Goal: Task Accomplishment & Management: Manage account settings

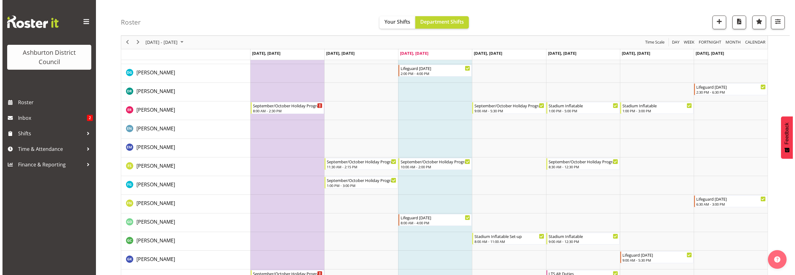
scroll to position [441, 0]
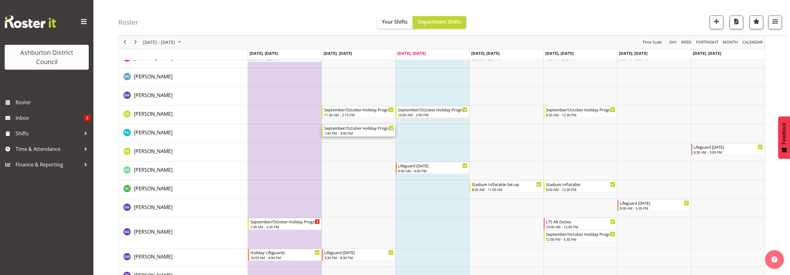
click at [361, 129] on div "September/October Holiday Programme" at bounding box center [359, 128] width 70 height 6
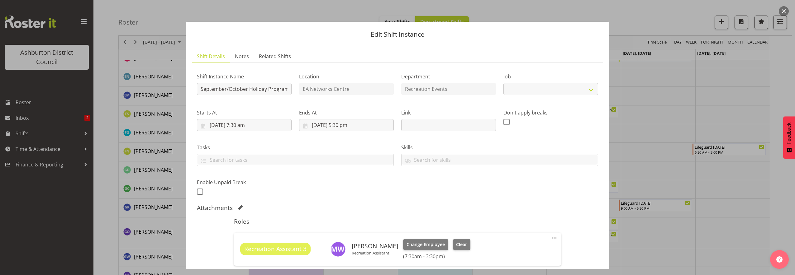
select select "4046"
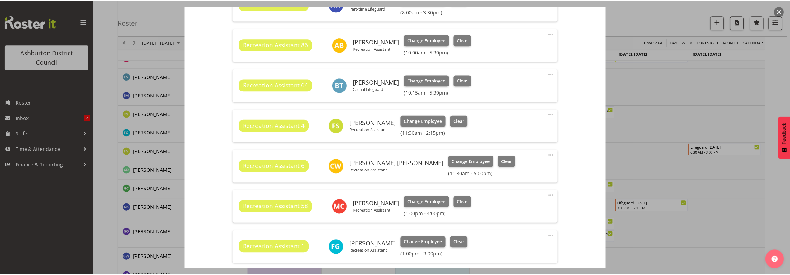
scroll to position [337, 0]
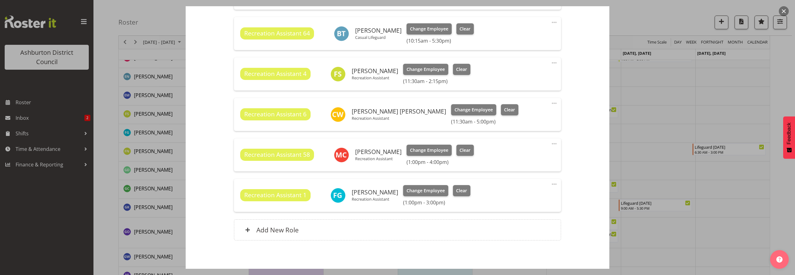
click at [550, 185] on span at bounding box center [553, 184] width 7 height 7
click at [510, 199] on link "Edit" at bounding box center [528, 197] width 60 height 11
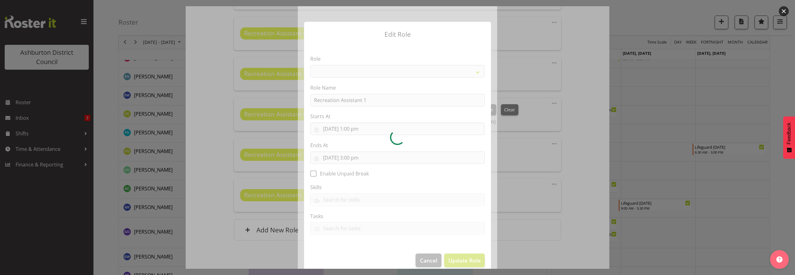
select select "84"
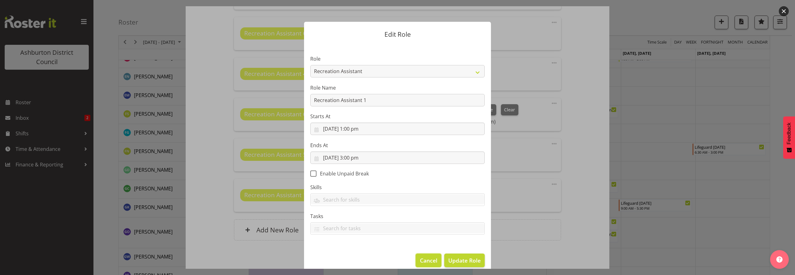
click at [420, 259] on span "Cancel" at bounding box center [428, 261] width 17 height 8
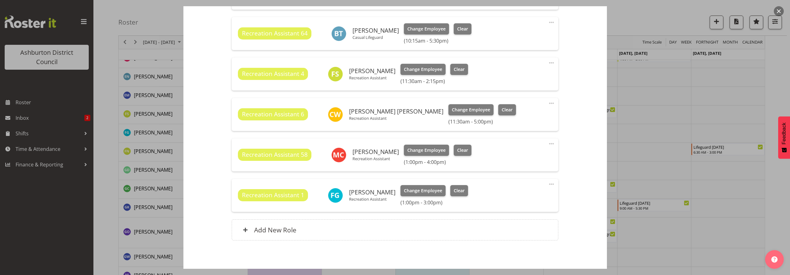
click at [780, 10] on button "button" at bounding box center [779, 11] width 10 height 10
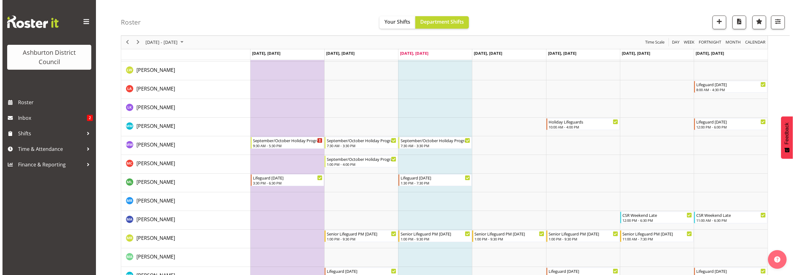
scroll to position [920, 0]
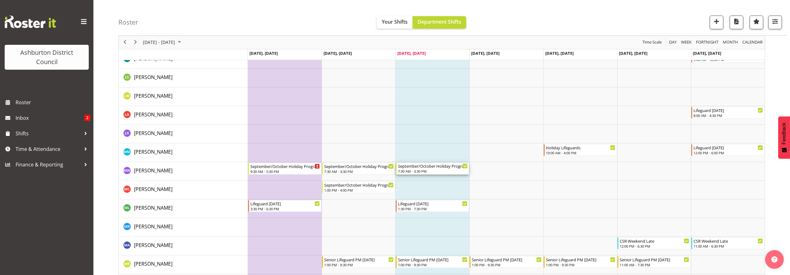
click at [435, 169] on div "7:30 AM - 3:30 PM" at bounding box center [433, 171] width 70 height 5
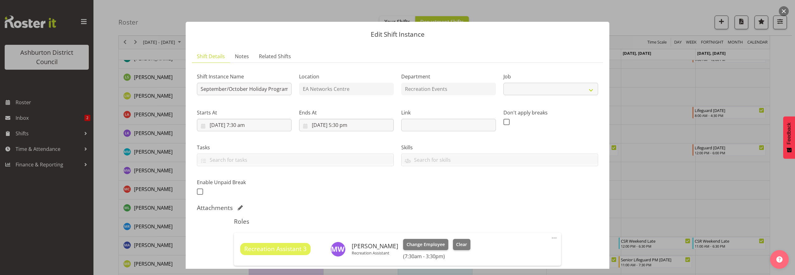
select select "4046"
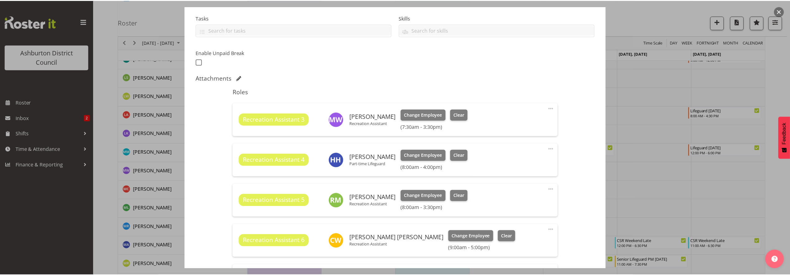
scroll to position [104, 0]
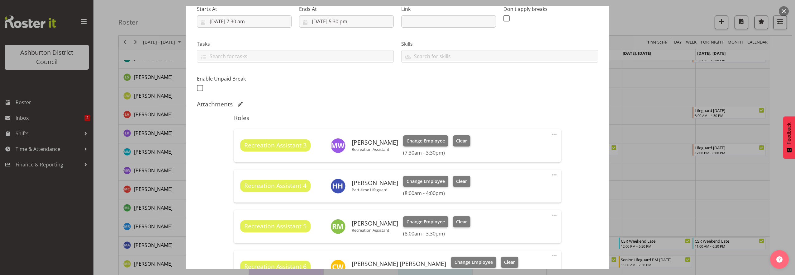
click at [783, 12] on button "button" at bounding box center [784, 11] width 10 height 10
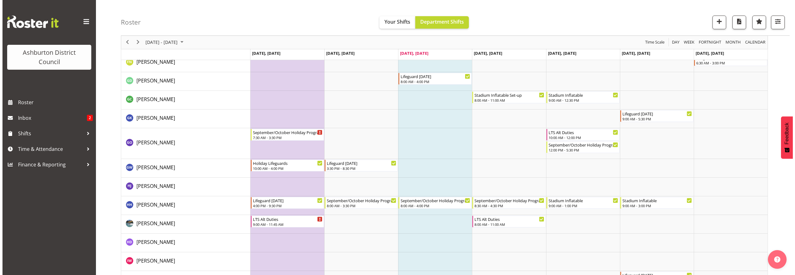
scroll to position [401, 0]
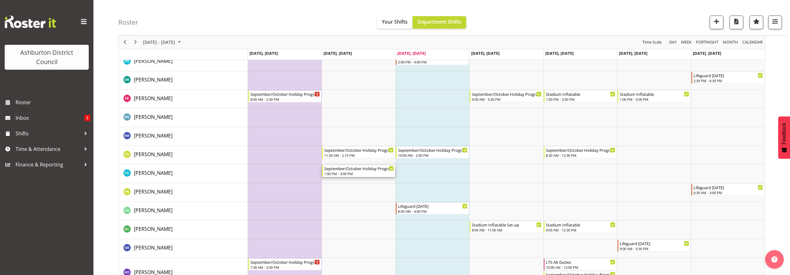
click at [357, 169] on div "September/October Holiday Programme" at bounding box center [359, 168] width 70 height 6
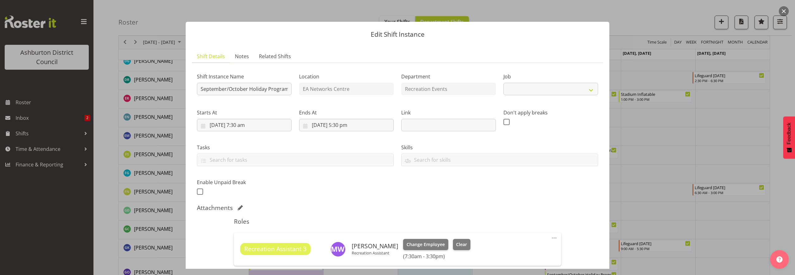
select select "4046"
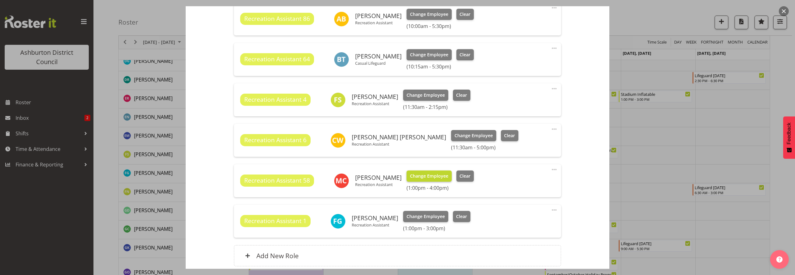
scroll to position [364, 0]
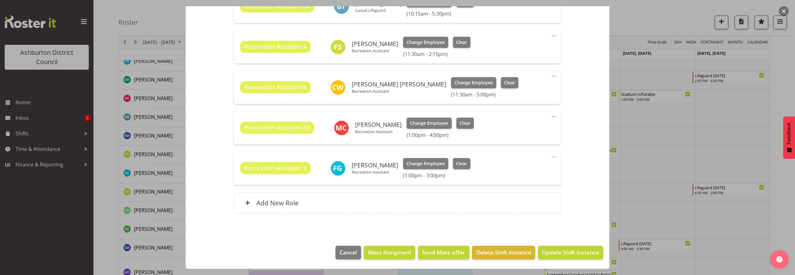
click at [550, 157] on span at bounding box center [553, 157] width 7 height 7
click at [507, 172] on link "Edit" at bounding box center [528, 170] width 60 height 11
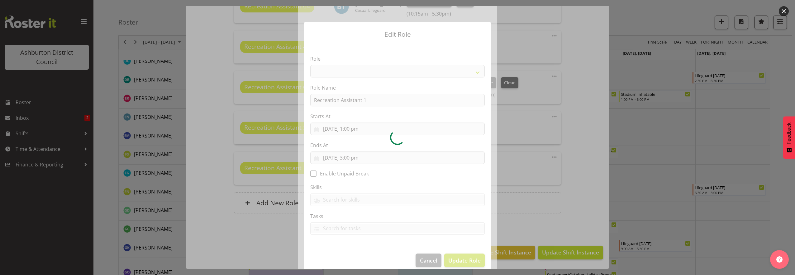
select select "84"
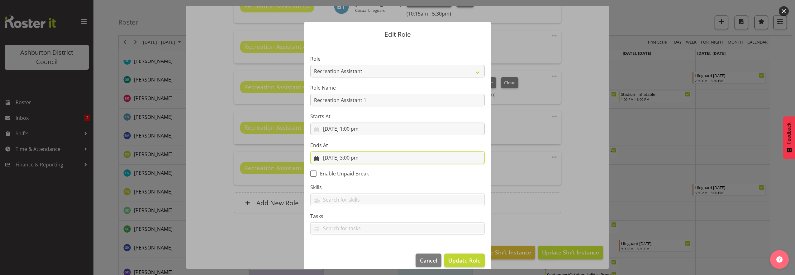
click at [357, 159] on input "[DATE] 3:00 pm" at bounding box center [397, 158] width 174 height 12
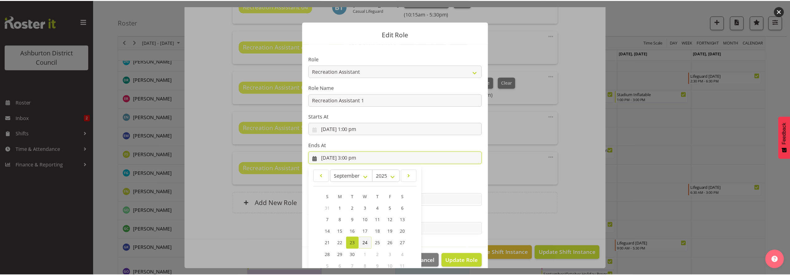
scroll to position [37, 0]
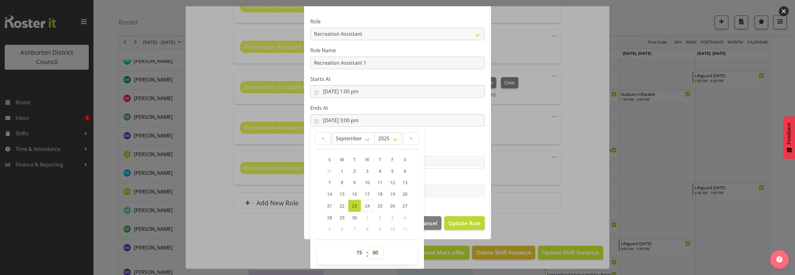
click at [375, 252] on select "00 01 02 03 04 05 06 07 08 09 10 11 12 13 14 15 16 17 18 19 20 21 22 23 24 25 2…" at bounding box center [376, 253] width 14 height 12
select select "30"
click at [369, 247] on select "00 01 02 03 04 05 06 07 08 09 10 11 12 13 14 15 16 17 18 19 20 21 22 23 24 25 2…" at bounding box center [376, 253] width 14 height 12
type input "[DATE] 3:30 pm"
click at [461, 220] on span "Update Role" at bounding box center [464, 223] width 32 height 8
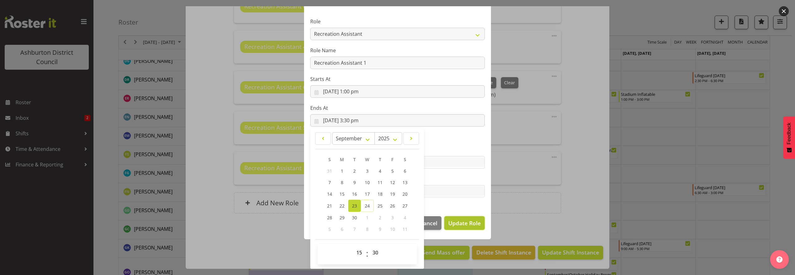
select select
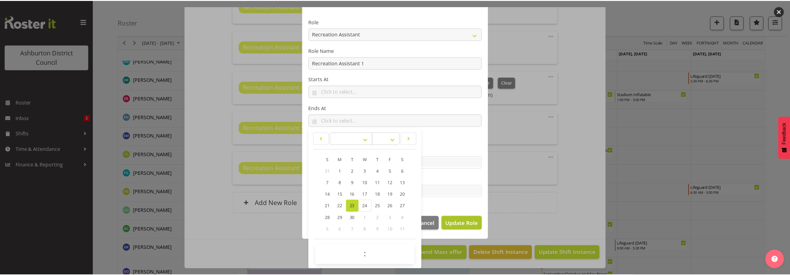
scroll to position [37, 0]
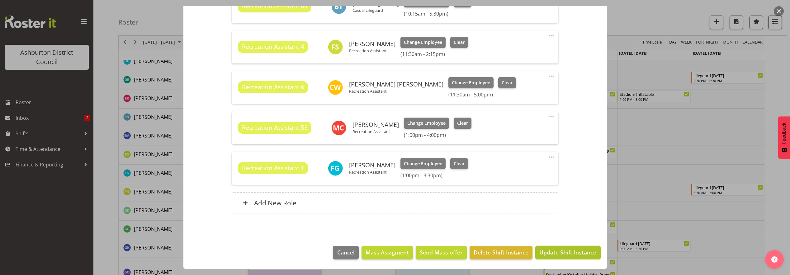
click at [582, 249] on span "Update Shift Instance" at bounding box center [567, 253] width 57 height 8
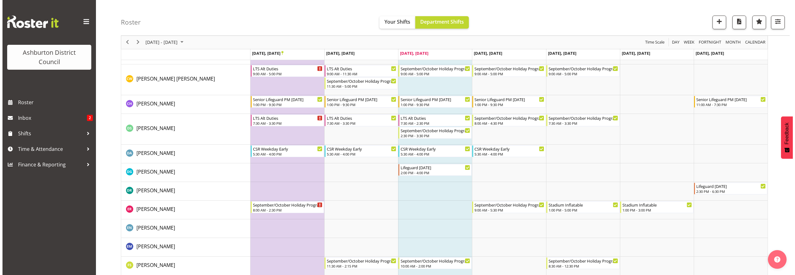
scroll to position [401, 0]
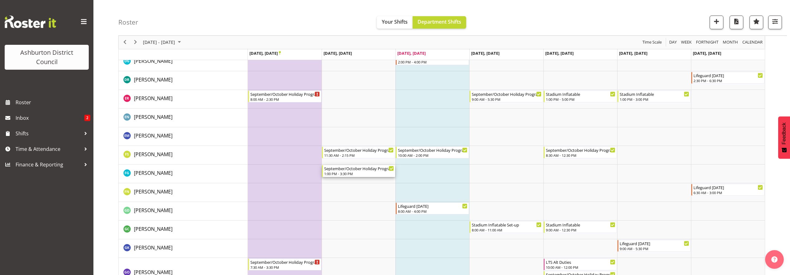
click at [366, 167] on div "September/October Holiday Programme" at bounding box center [359, 168] width 70 height 6
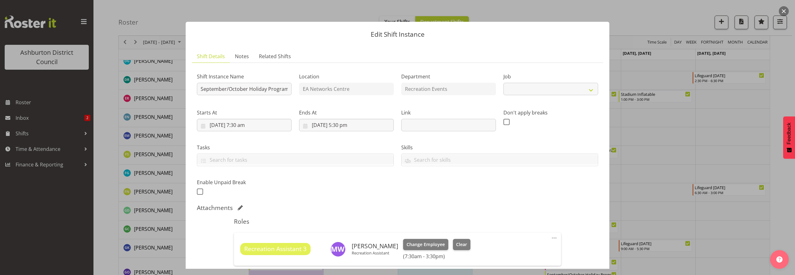
select select "4046"
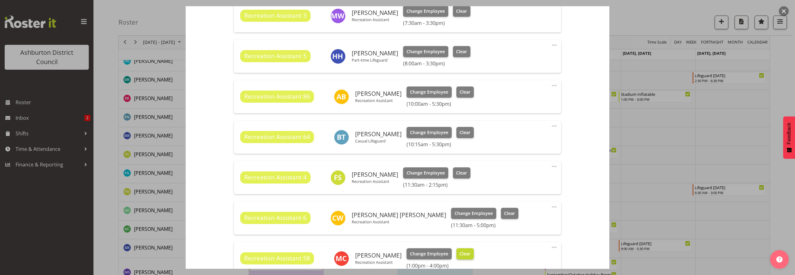
scroll to position [311, 0]
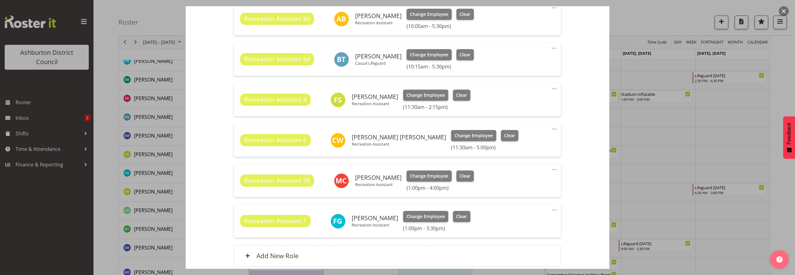
click at [550, 208] on span at bounding box center [553, 210] width 7 height 7
click at [511, 227] on link "Edit" at bounding box center [528, 223] width 60 height 11
select select "8"
select select "2025"
select select "15"
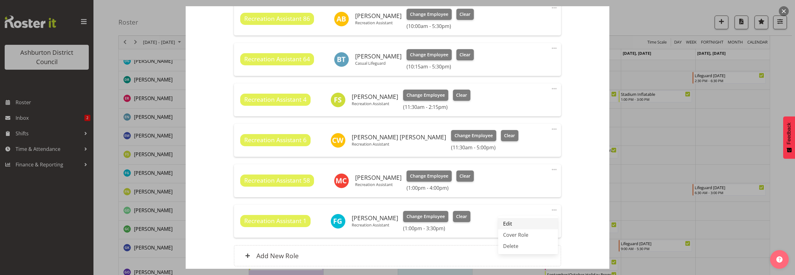
select select "30"
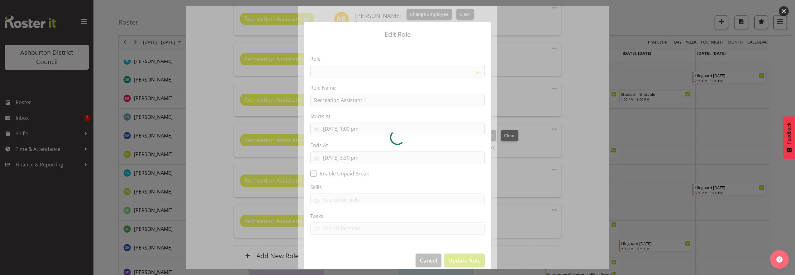
select select "84"
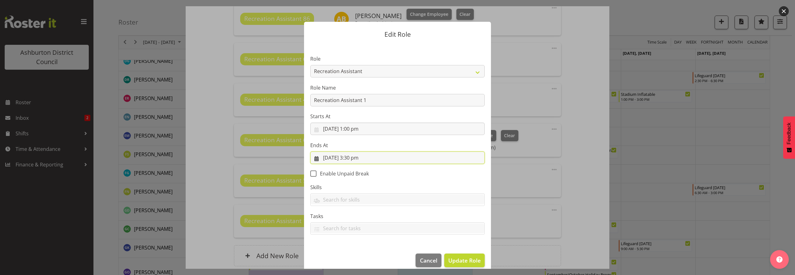
click at [434, 159] on input "[DATE] 3:30 pm" at bounding box center [397, 158] width 174 height 12
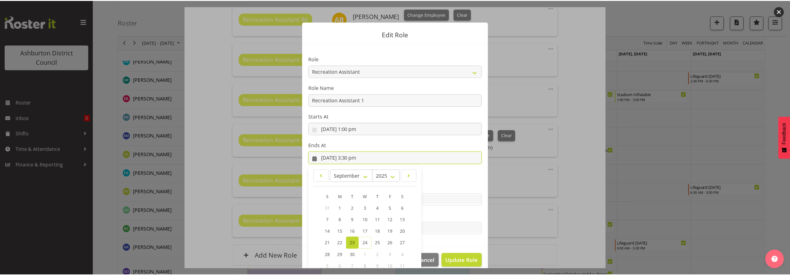
scroll to position [37, 0]
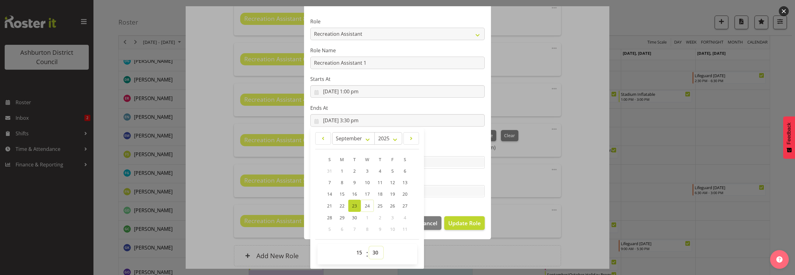
click at [374, 250] on select "00 01 02 03 04 05 06 07 08 09 10 11 12 13 14 15 16 17 18 19 20 21 22 23 24 25 2…" at bounding box center [376, 253] width 14 height 12
select select "0"
click at [369, 247] on select "00 01 02 03 04 05 06 07 08 09 10 11 12 13 14 15 16 17 18 19 20 21 22 23 24 25 2…" at bounding box center [376, 253] width 14 height 12
type input "[DATE] 3:00 pm"
click at [458, 224] on span "Update Role" at bounding box center [464, 223] width 32 height 8
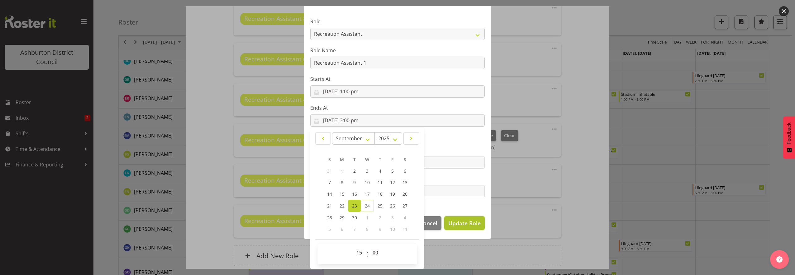
select select
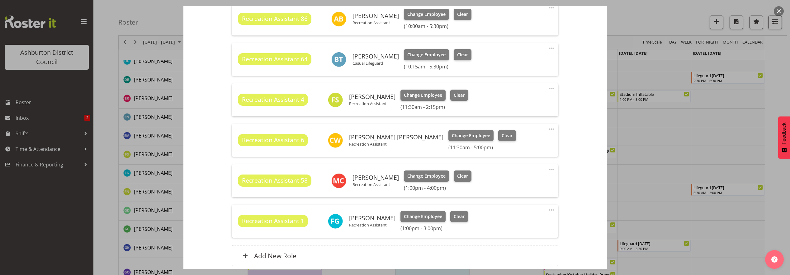
scroll to position [364, 0]
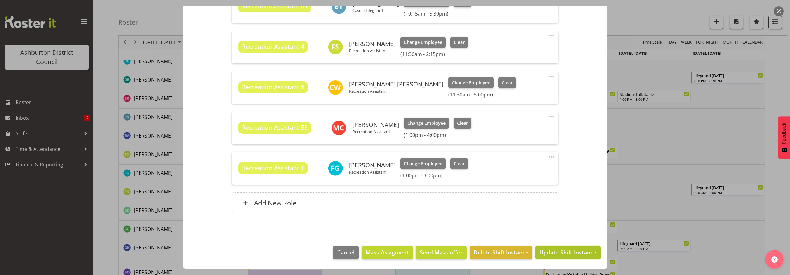
click at [562, 255] on span "Update Shift Instance" at bounding box center [567, 253] width 57 height 8
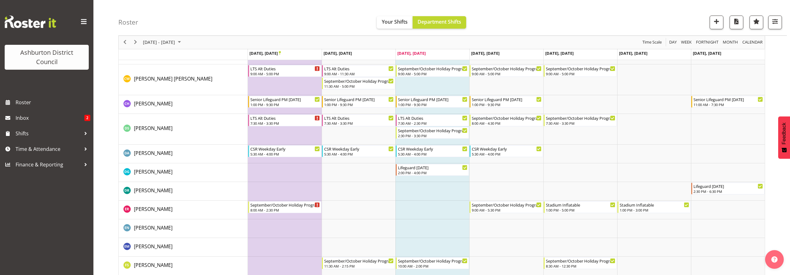
scroll to position [401, 0]
